Goal: Task Accomplishment & Management: Complete application form

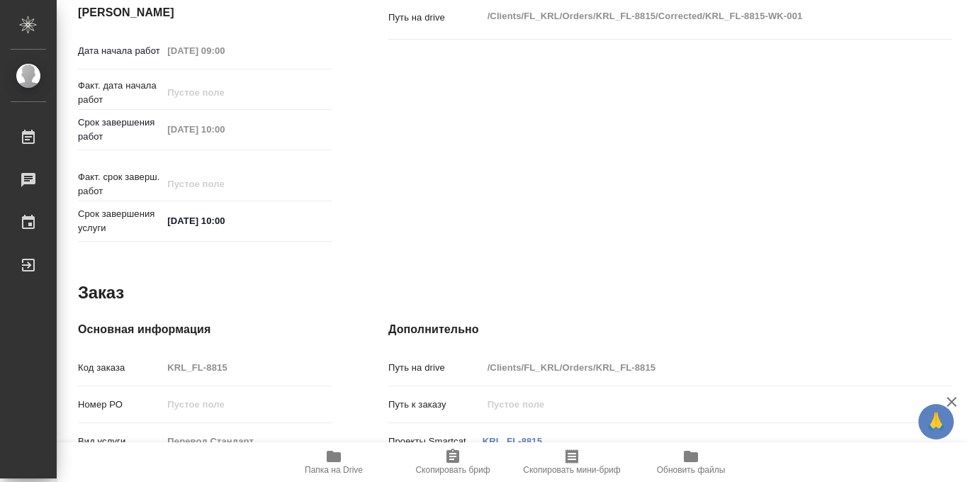
scroll to position [514, 0]
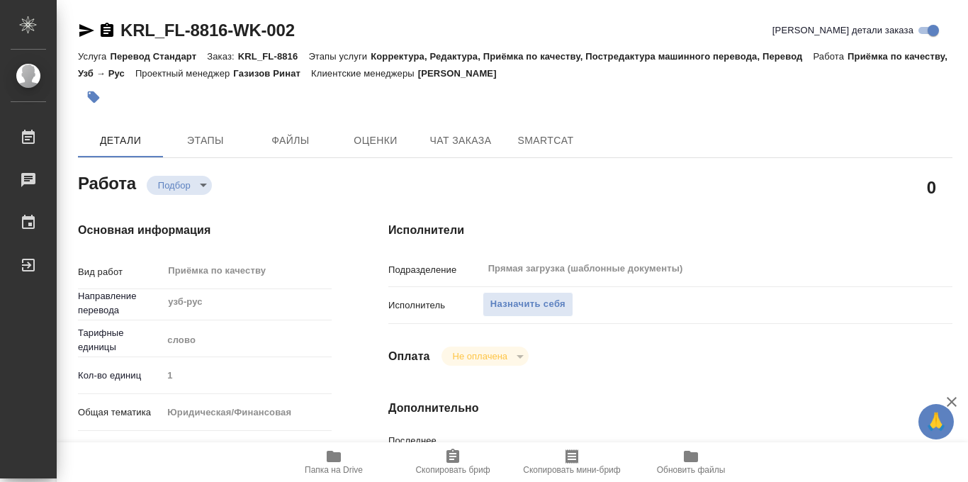
type textarea "x"
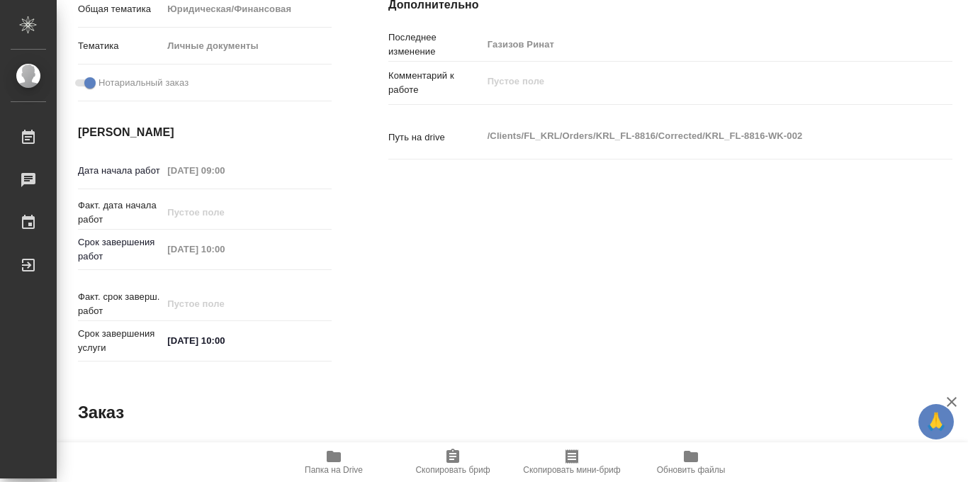
type textarea "x"
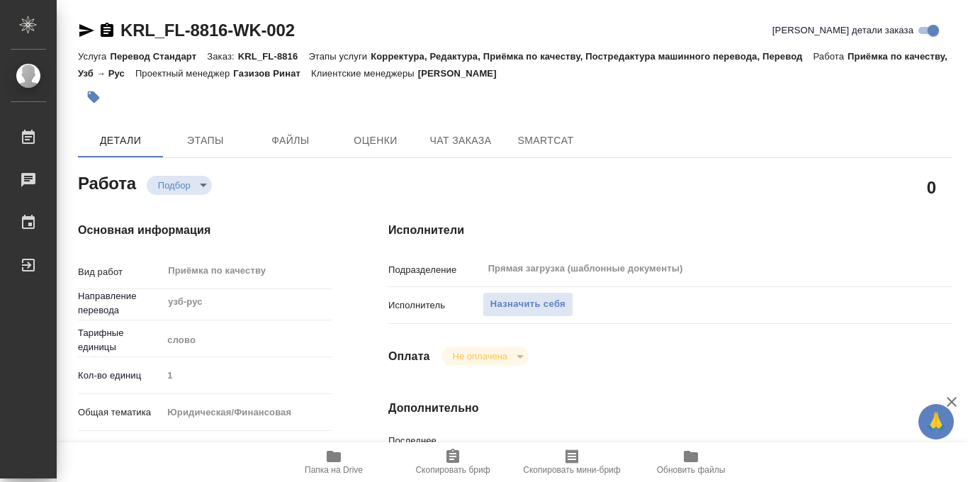
click at [366, 191] on div "0" at bounding box center [670, 187] width 621 height 92
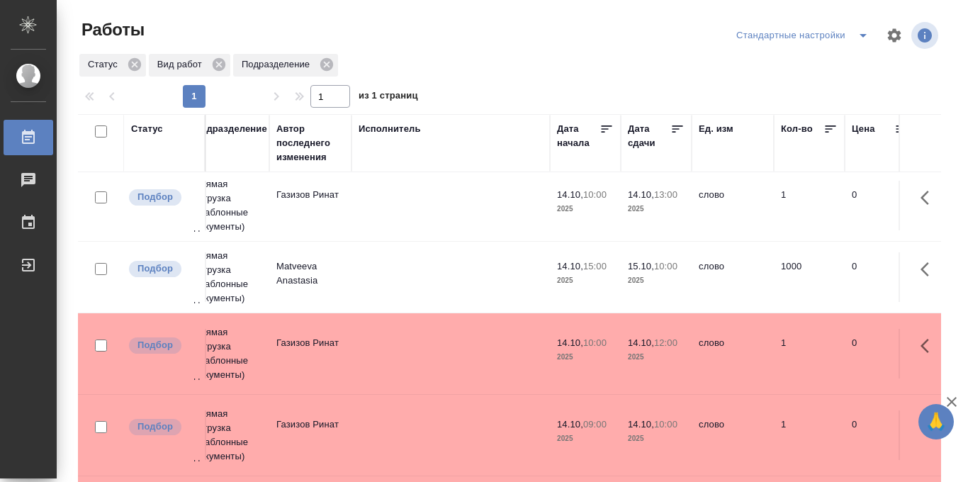
scroll to position [3, 436]
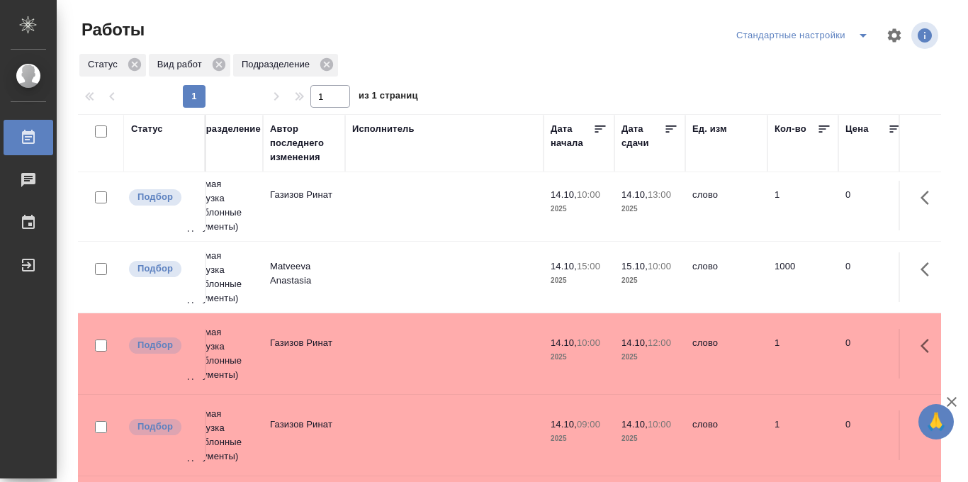
click at [674, 128] on icon at bounding box center [671, 129] width 14 height 14
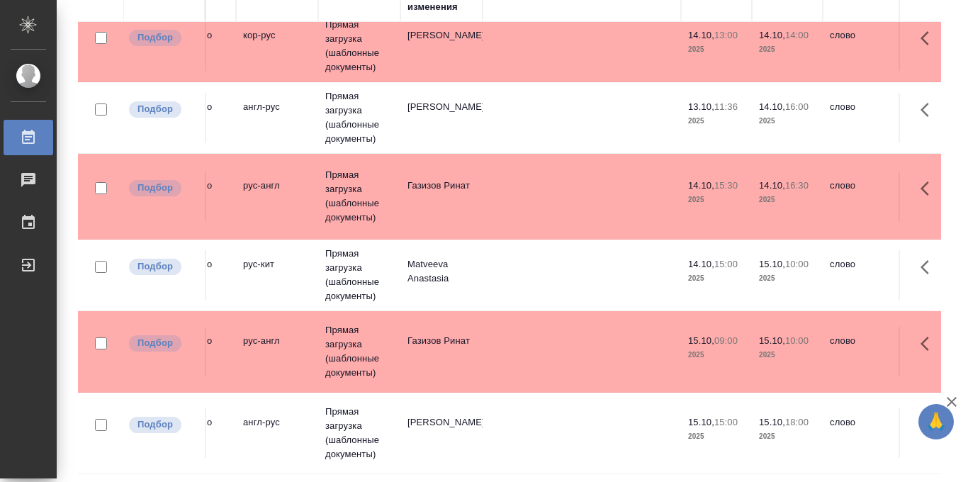
scroll to position [1109, 297]
click at [335, 431] on td "Прямая загрузка (шаблонные документы)" at bounding box center [361, 432] width 82 height 71
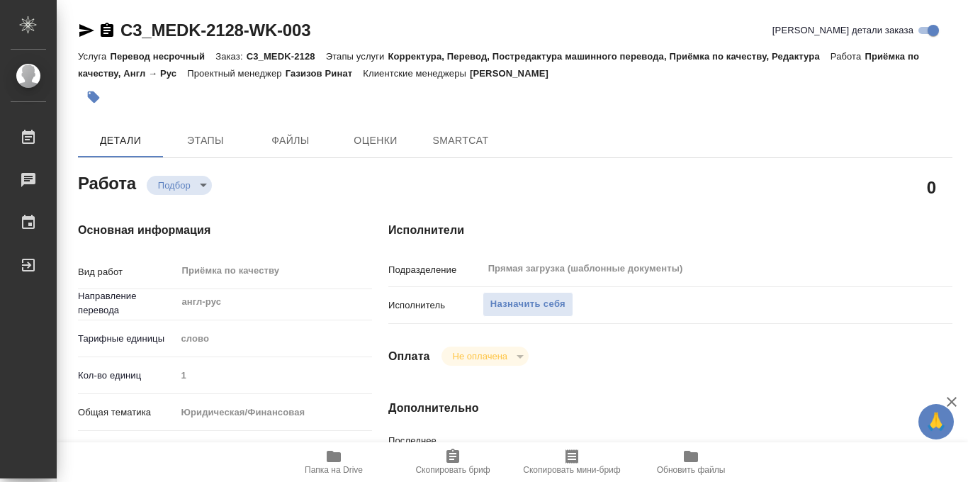
type textarea "x"
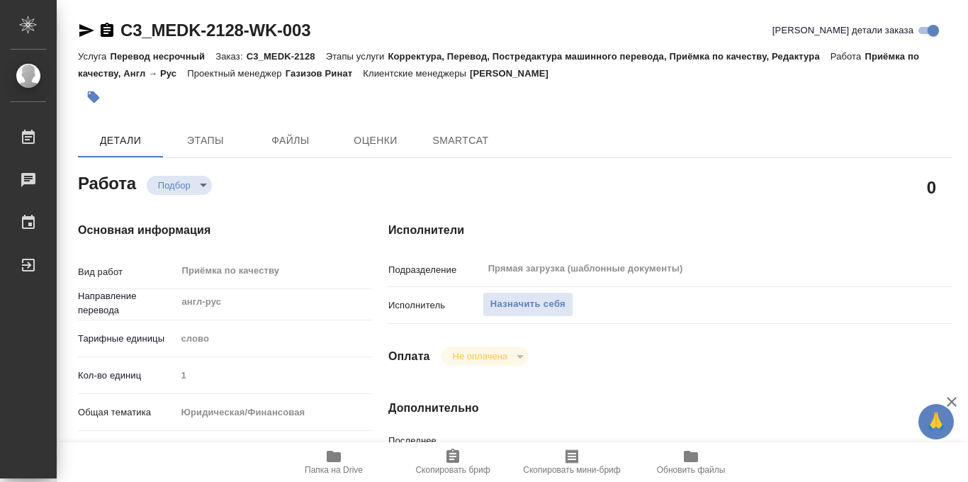
type textarea "x"
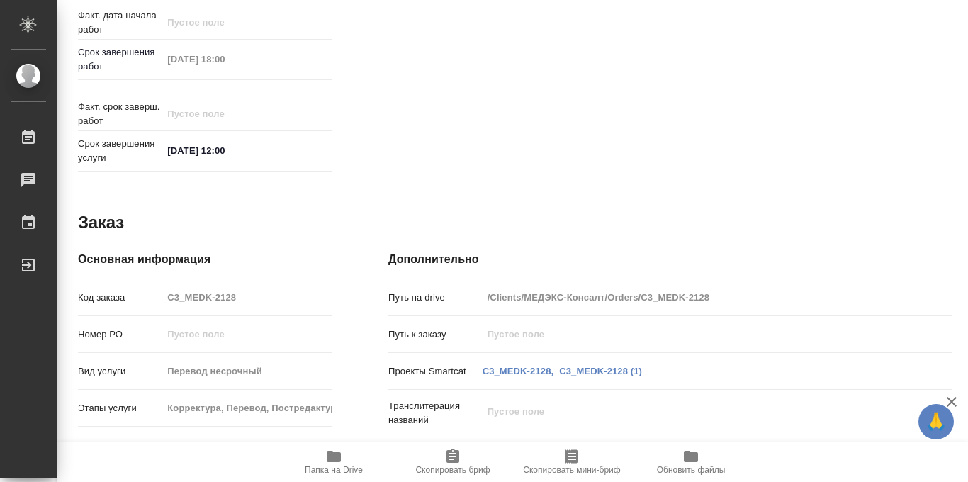
type textarea "x"
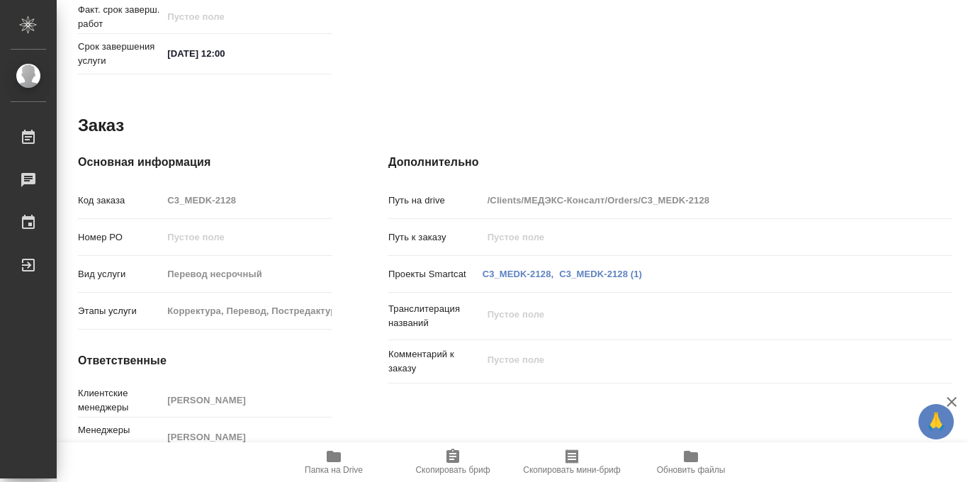
scroll to position [755, 0]
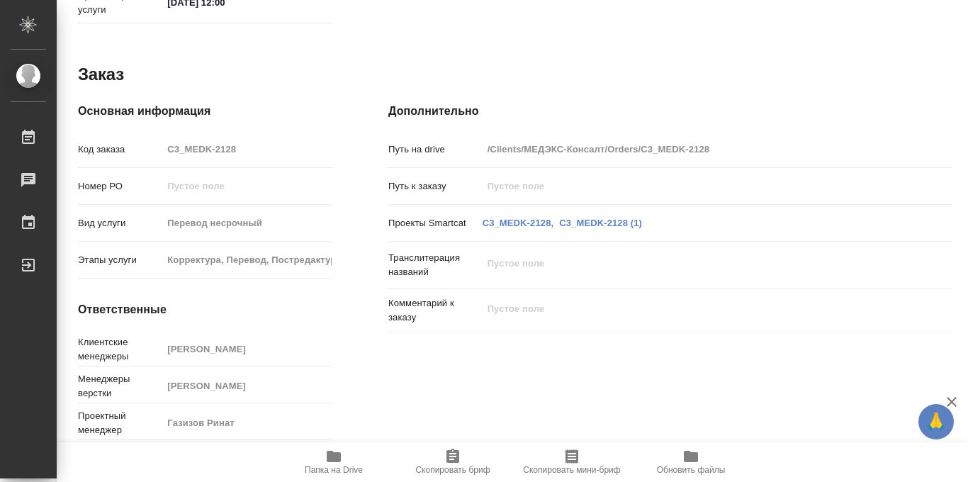
type textarea "x"
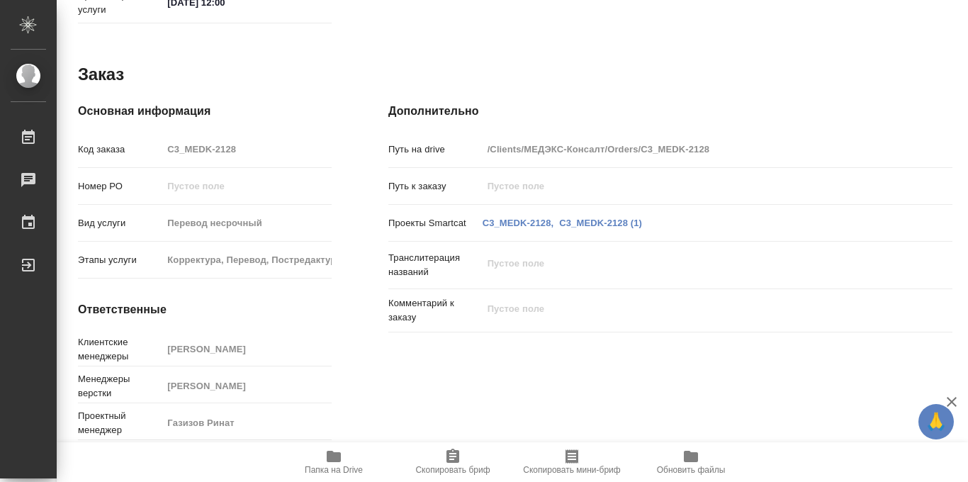
click at [333, 459] on icon "button" at bounding box center [334, 456] width 14 height 11
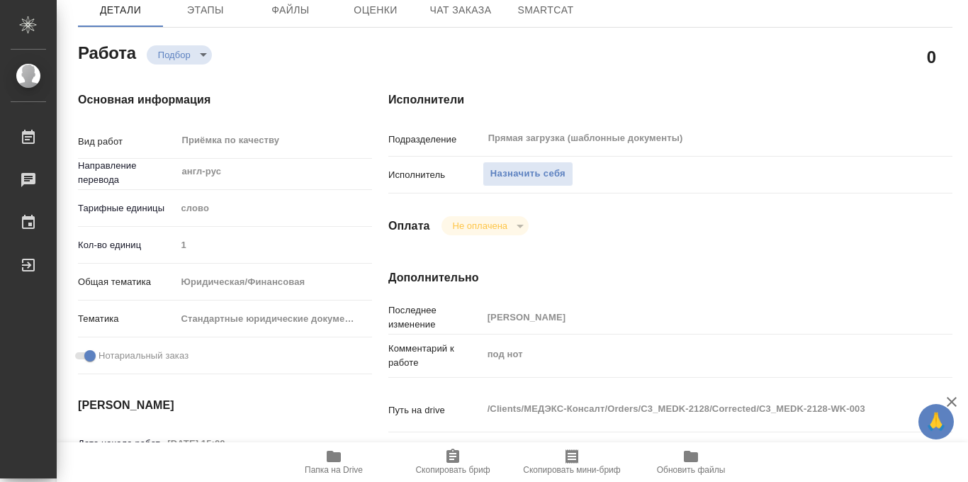
scroll to position [65, 0]
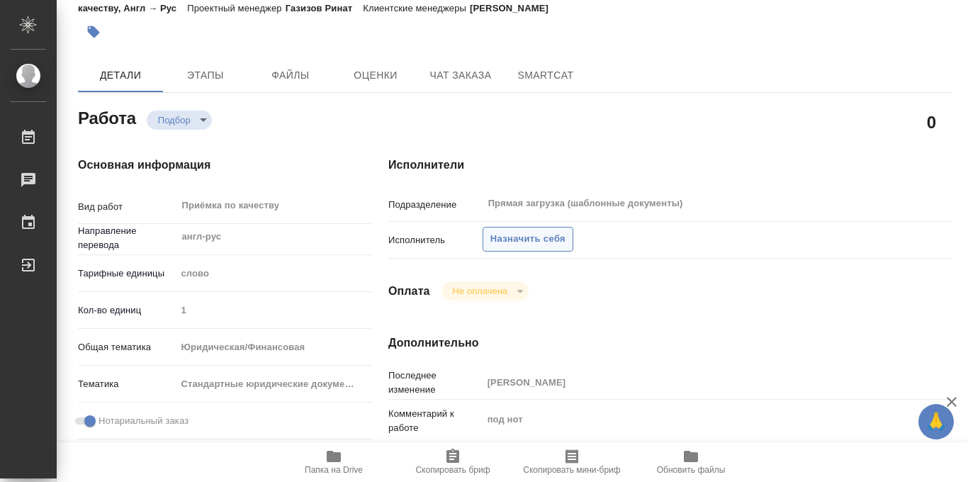
click at [515, 238] on span "Назначить себя" at bounding box center [527, 239] width 75 height 16
type textarea "x"
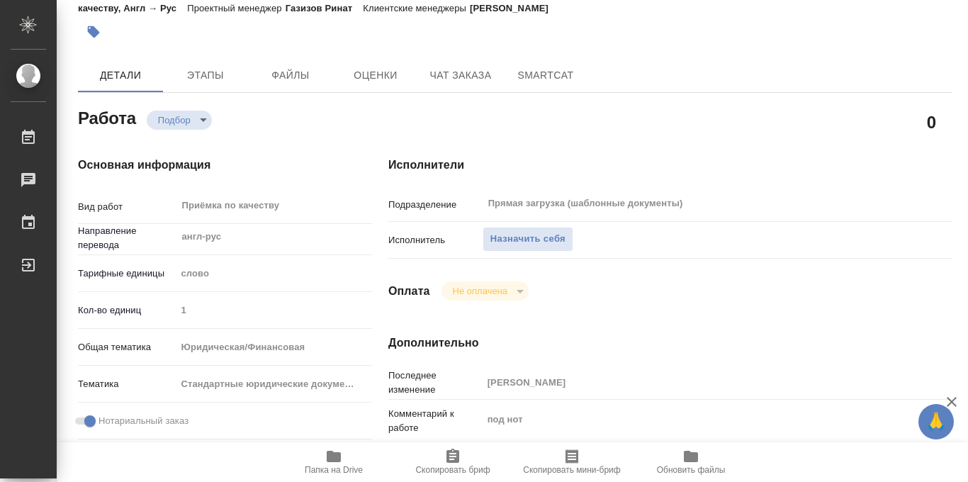
type textarea "x"
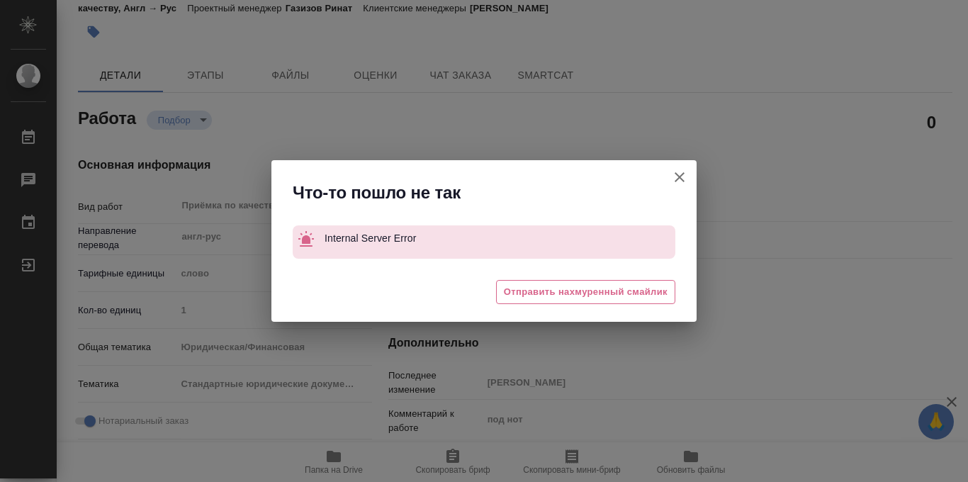
click at [672, 184] on icon "button" at bounding box center [679, 177] width 17 height 17
type textarea "x"
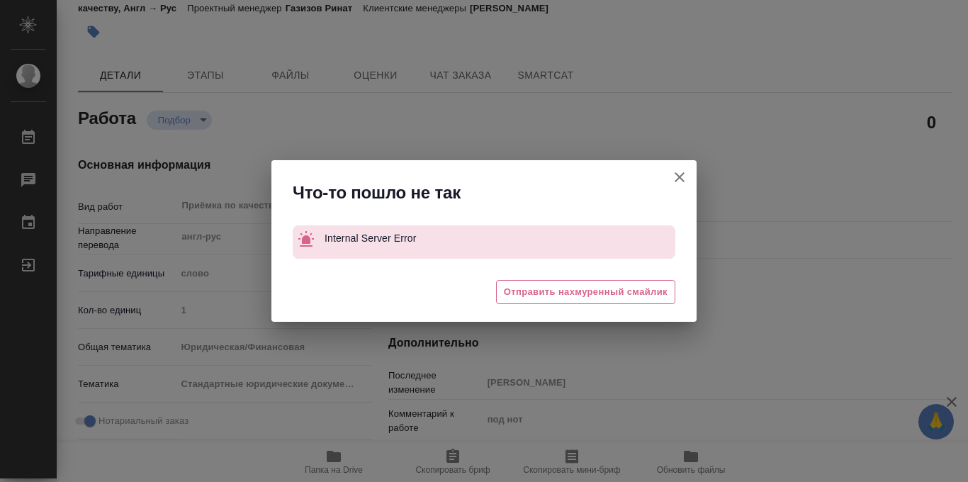
type textarea "x"
